Goal: Task Accomplishment & Management: Use online tool/utility

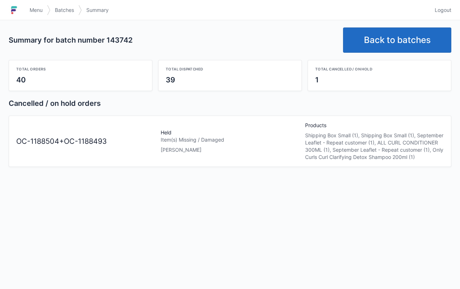
click at [34, 5] on link "Menu" at bounding box center [36, 10] width 22 height 13
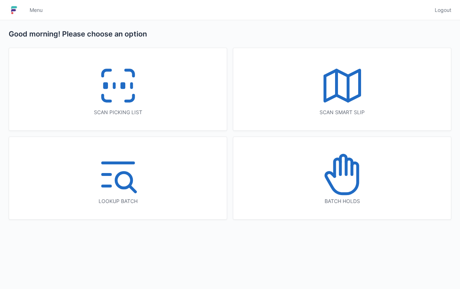
click at [346, 186] on icon at bounding box center [342, 174] width 46 height 46
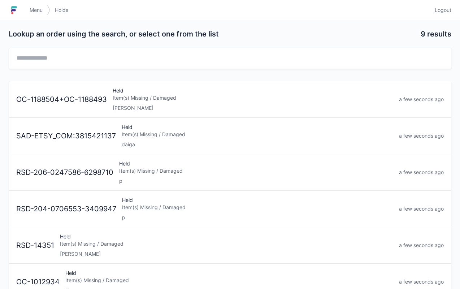
click at [172, 83] on div "OC-1188504+OC-1188493 Held Item(s) Missing / Damaged lori a few seconds ago" at bounding box center [229, 96] width 433 height 30
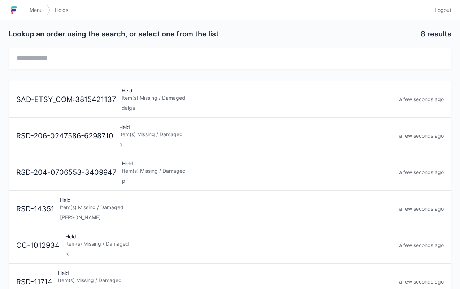
click at [45, 10] on link "Menu" at bounding box center [36, 10] width 22 height 13
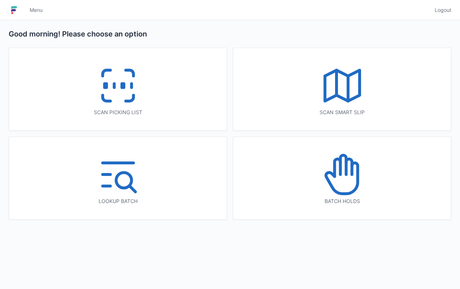
click at [139, 105] on icon at bounding box center [118, 85] width 46 height 46
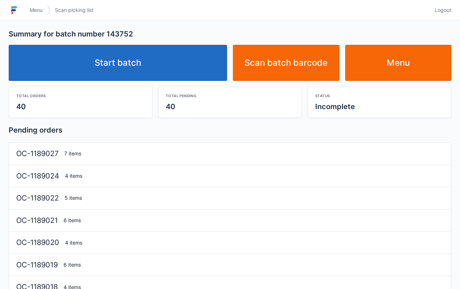
click at [179, 57] on link "Start batch" at bounding box center [118, 63] width 218 height 36
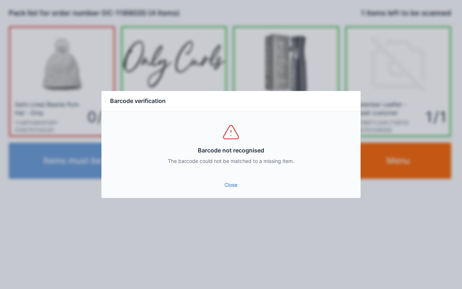
click at [229, 185] on link "Close" at bounding box center [231, 184] width 248 height 13
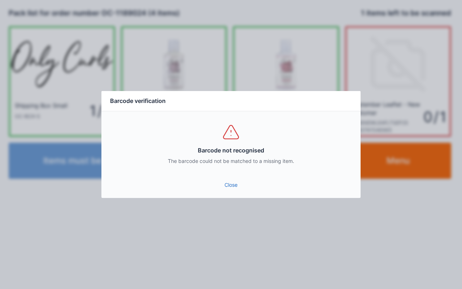
click at [240, 190] on link "Close" at bounding box center [231, 184] width 248 height 13
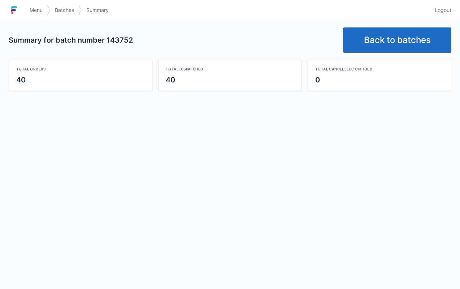
click at [380, 32] on link "Back to batches" at bounding box center [397, 39] width 108 height 25
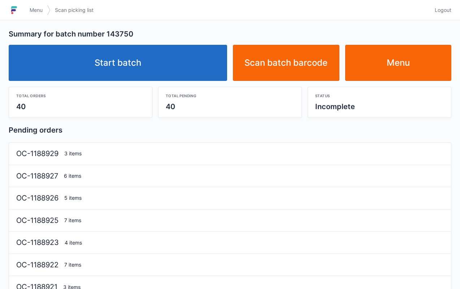
click at [122, 74] on link "Start batch" at bounding box center [118, 63] width 218 height 36
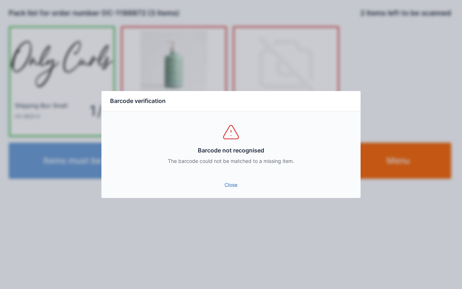
click at [228, 184] on link "Close" at bounding box center [231, 184] width 248 height 13
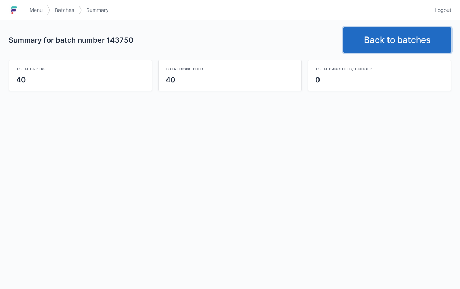
click at [385, 36] on link "Back to batches" at bounding box center [397, 39] width 108 height 25
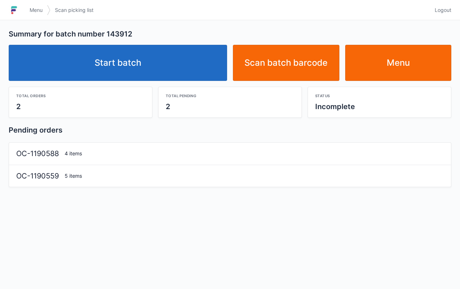
click at [135, 64] on link "Start batch" at bounding box center [118, 63] width 218 height 36
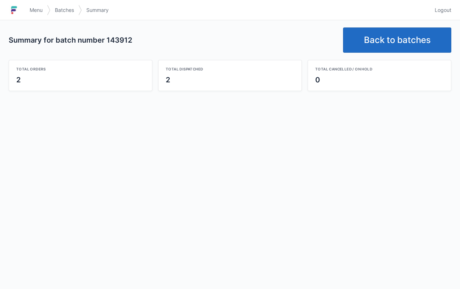
click at [381, 40] on link "Back to batches" at bounding box center [397, 39] width 108 height 25
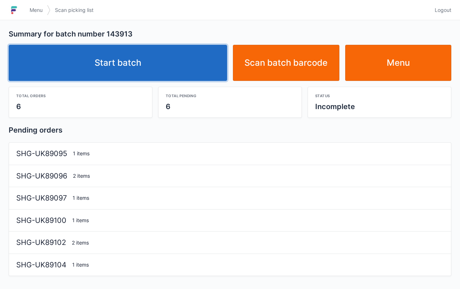
click at [189, 61] on link "Start batch" at bounding box center [118, 63] width 218 height 36
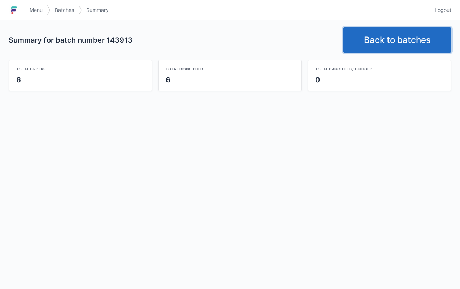
click at [383, 29] on link "Back to batches" at bounding box center [397, 39] width 108 height 25
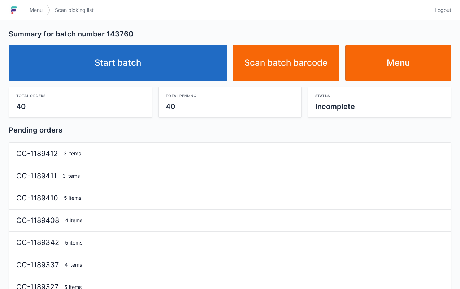
click at [149, 71] on link "Start batch" at bounding box center [118, 63] width 218 height 36
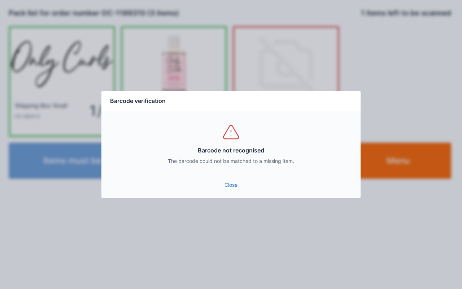
click at [227, 181] on link "Close" at bounding box center [231, 184] width 248 height 13
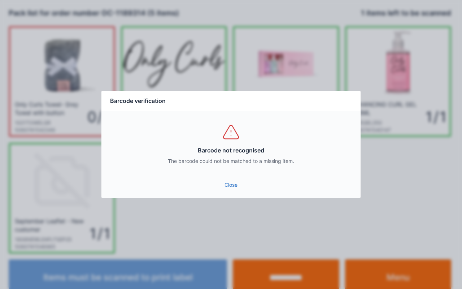
click at [235, 185] on link "Close" at bounding box center [231, 184] width 248 height 13
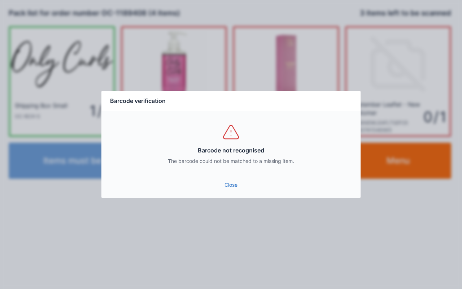
click at [232, 183] on link "Close" at bounding box center [231, 184] width 248 height 13
